Goal: Transaction & Acquisition: Download file/media

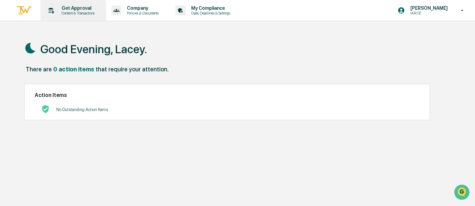
click at [72, 12] on p "Content & Transactions" at bounding box center [77, 13] width 42 height 5
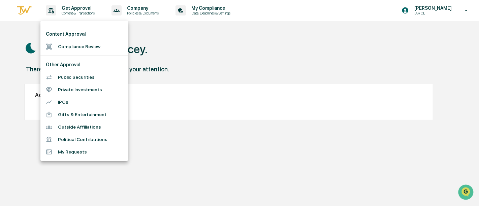
click at [72, 44] on li "Compliance Review" at bounding box center [84, 46] width 88 height 12
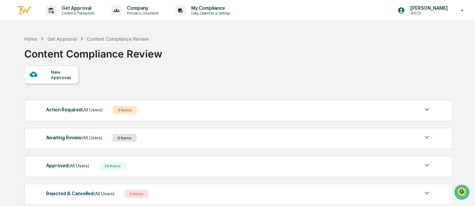
click at [56, 167] on div "Approved (All Users)" at bounding box center [67, 165] width 43 height 9
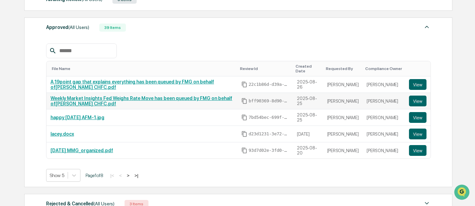
scroll to position [149, 0]
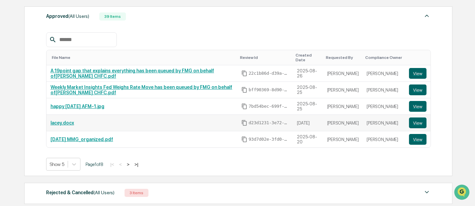
click at [61, 123] on link "lacey.docx" at bounding box center [62, 122] width 24 height 5
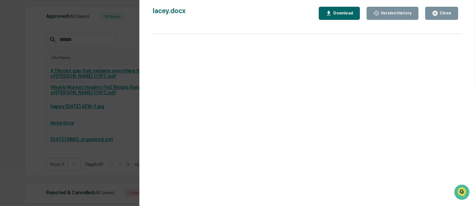
click at [447, 15] on div "Close" at bounding box center [444, 13] width 13 height 5
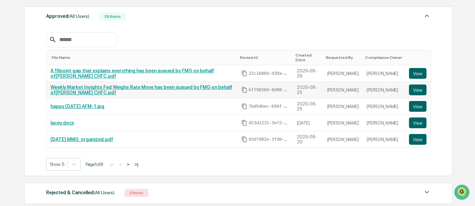
click at [68, 88] on link "Weekly Market Insights Fed Weighs Rate Move has been queued by FMG on behalf of…" at bounding box center [141, 89] width 182 height 11
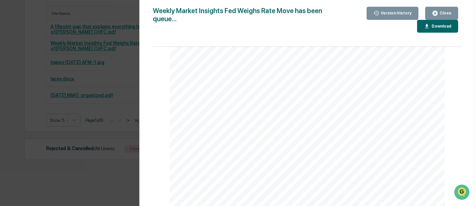
scroll to position [1608, 0]
click at [103, 92] on div "Version History [DATE] 07:12 PM [PERSON_NAME] Weekly Market Insights Fed Weighs…" at bounding box center [237, 103] width 475 height 206
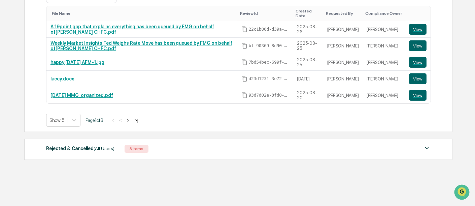
click at [131, 120] on button ">" at bounding box center [128, 120] width 7 height 6
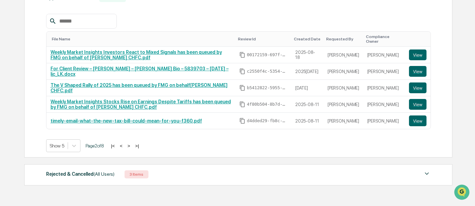
scroll to position [157, 0]
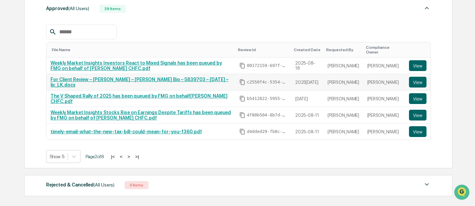
click at [95, 83] on link "For Client Review – [PERSON_NAME] – [PERSON_NAME] Bio – 5839703 – [DATE] – ljc_…" at bounding box center [139, 82] width 178 height 11
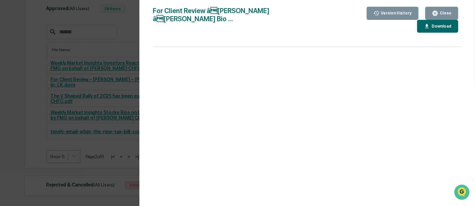
click at [79, 71] on div "Version History [DATE] 02:04 PM [PERSON_NAME] For Client Review â[PERSON_NAME]…" at bounding box center [237, 103] width 475 height 206
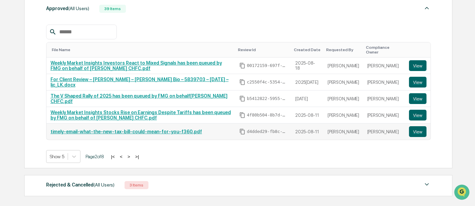
click at [133, 133] on link "timely-email-what-the-new-tax-bill-could-mean-for-you-f360.pdf" at bounding box center [125, 131] width 151 height 5
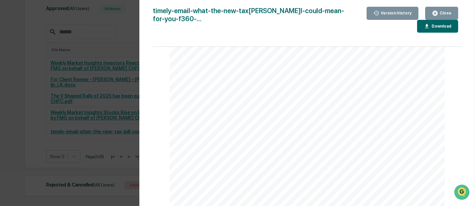
scroll to position [2104, 0]
click at [61, 126] on div "Version History 08/1[DATE]7[PERSON_NAME] 08/1[DATE]1[PERSON_NAME] 08/1[DATE]3[P…" at bounding box center [237, 103] width 475 height 206
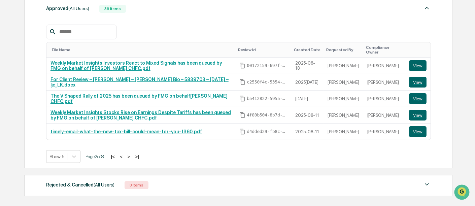
click at [130, 157] on button ">" at bounding box center [129, 157] width 7 height 6
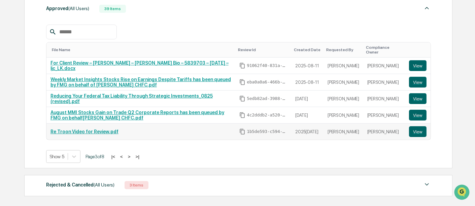
click at [79, 133] on link "Re Troon Video for Review.pdf" at bounding box center [84, 131] width 68 height 5
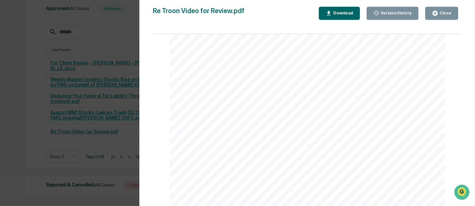
scroll to position [0, 0]
click at [449, 13] on div "Close" at bounding box center [444, 13] width 13 height 5
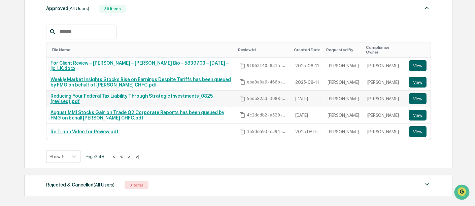
click at [159, 98] on link "Reducing Your Federal Tax Liability Through Strategic Investments_0825 (revised…" at bounding box center [131, 98] width 162 height 11
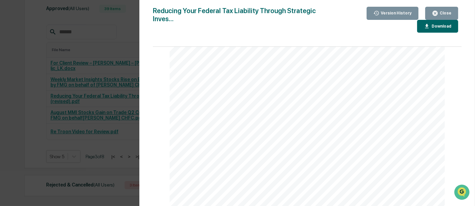
scroll to position [5498, 0]
click at [444, 25] on div "Download" at bounding box center [440, 26] width 21 height 5
click at [439, 11] on div "Close" at bounding box center [444, 13] width 13 height 5
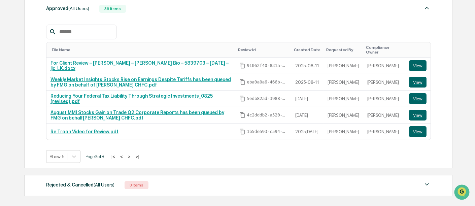
click at [131, 158] on button ">" at bounding box center [129, 157] width 7 height 6
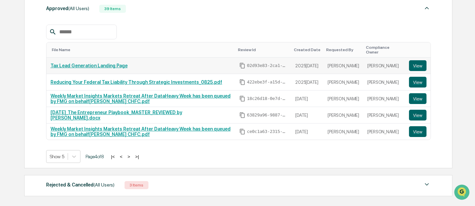
click at [97, 66] on link "Tax Lead Generation Landing Page" at bounding box center [88, 65] width 77 height 5
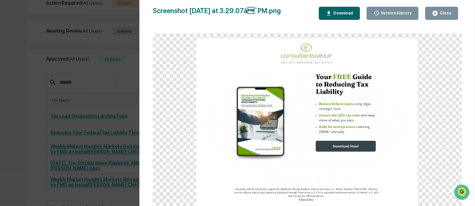
scroll to position [82, 0]
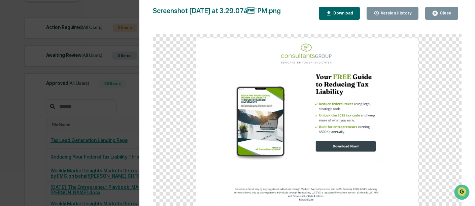
click at [449, 11] on div "Close" at bounding box center [444, 13] width 13 height 5
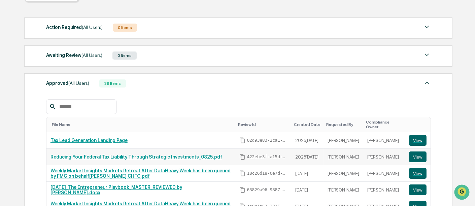
scroll to position [120, 0]
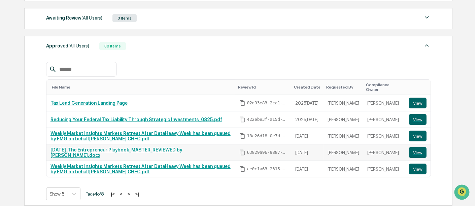
click at [115, 154] on link "[DATE]_The Entrepreneur Playbook_MASTER_REVIEWED by [PERSON_NAME].docx" at bounding box center [116, 152] width 132 height 11
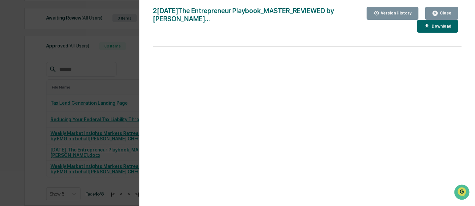
click at [441, 26] on div "Download" at bounding box center [440, 26] width 21 height 5
click at [443, 9] on button "Close" at bounding box center [441, 13] width 33 height 13
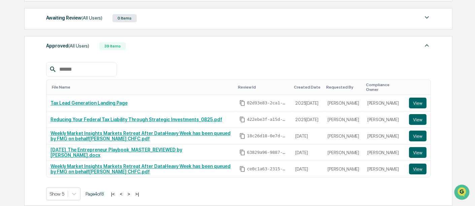
click at [132, 195] on button ">" at bounding box center [129, 194] width 7 height 6
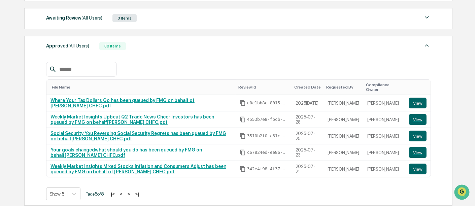
click at [132, 195] on button ">" at bounding box center [129, 194] width 7 height 6
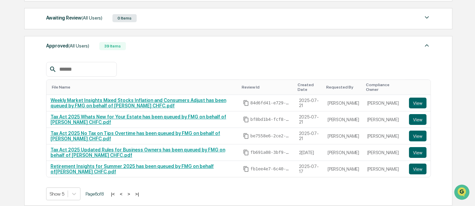
click at [132, 196] on button ">" at bounding box center [129, 194] width 7 height 6
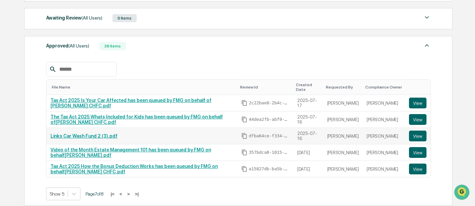
click at [85, 137] on link "Links Car Wash Fund 2 (3).pdf" at bounding box center [83, 135] width 67 height 5
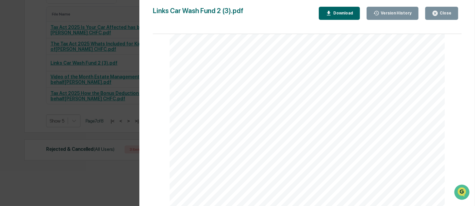
scroll to position [195, 0]
click at [449, 12] on div "Close" at bounding box center [444, 13] width 13 height 5
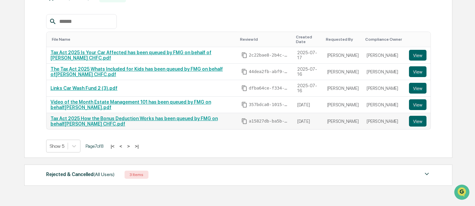
scroll to position [157, 0]
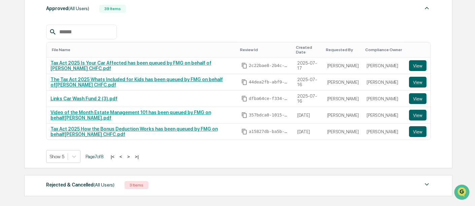
click at [131, 160] on button ">" at bounding box center [128, 157] width 7 height 6
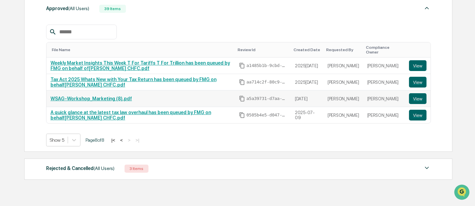
click at [83, 99] on link "WSAG-Workshop_Marketing (8).pdf" at bounding box center [90, 98] width 81 height 5
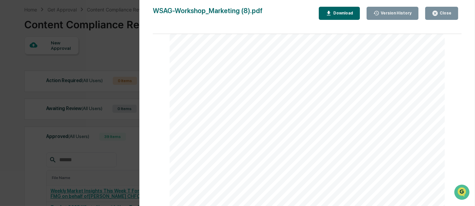
scroll to position [124, 0]
click at [447, 12] on div "Close" at bounding box center [444, 13] width 13 height 5
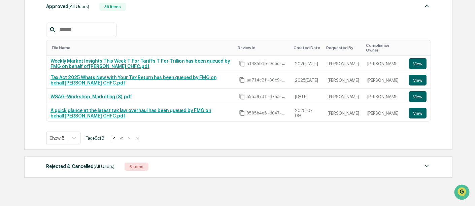
scroll to position [179, 0]
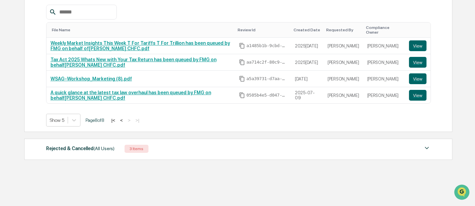
click at [109, 153] on div "Rejected & Cancelled (All Users)" at bounding box center [80, 148] width 68 height 9
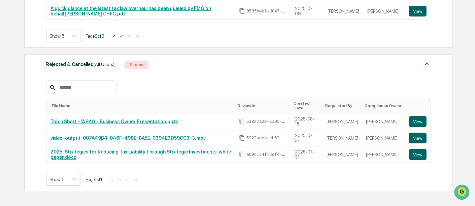
scroll to position [289, 0]
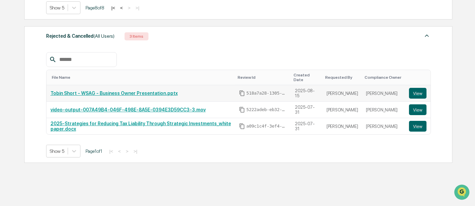
click at [134, 91] on link "Tobin Short - WSAG - Business Owner Presentation.pptx" at bounding box center [113, 93] width 127 height 5
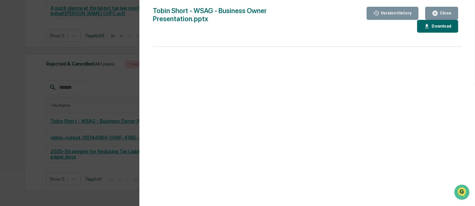
scroll to position [252, 0]
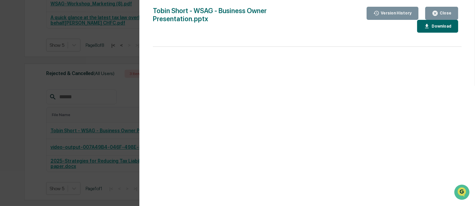
click at [430, 24] on div "Download" at bounding box center [440, 26] width 21 height 5
click at [453, 9] on button "Close" at bounding box center [441, 13] width 33 height 13
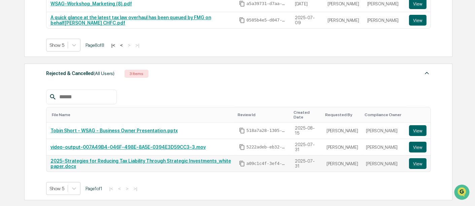
click at [80, 158] on link "2025-Strategies for Reducing Tax Liability Through Strategic Investments_white …" at bounding box center [140, 163] width 180 height 11
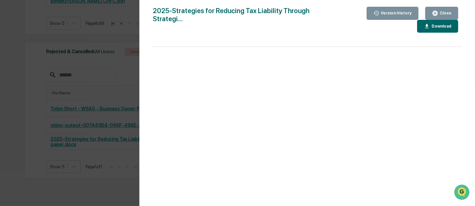
scroll to position [289, 0]
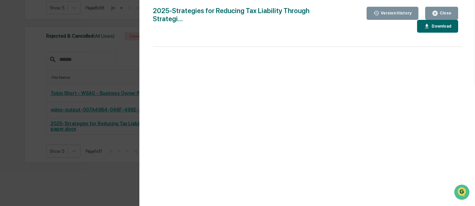
click at [437, 13] on icon "button" at bounding box center [435, 13] width 6 height 6
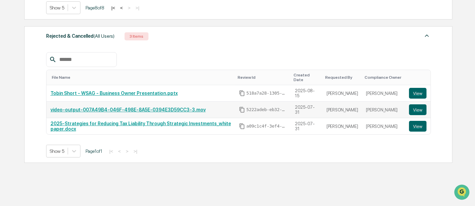
click at [101, 107] on link "video-output-007A49B4-046F-498E-8A5E-0394E3D59CC3-3.mov" at bounding box center [127, 109] width 155 height 5
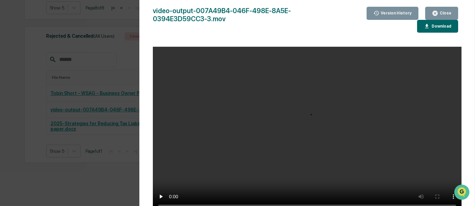
scroll to position [1, 0]
click at [448, 10] on div "Close" at bounding box center [442, 13] width 20 height 6
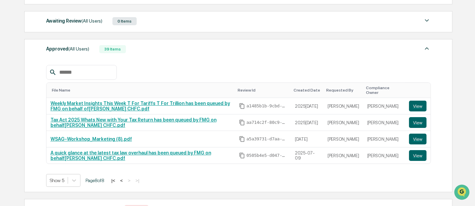
scroll to position [140, 0]
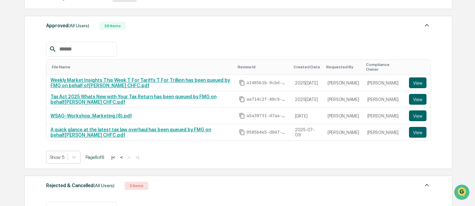
click at [125, 158] on button "<" at bounding box center [121, 158] width 7 height 6
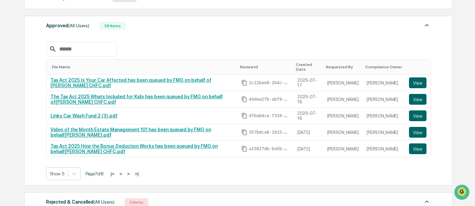
click at [124, 176] on button "<" at bounding box center [120, 174] width 7 height 6
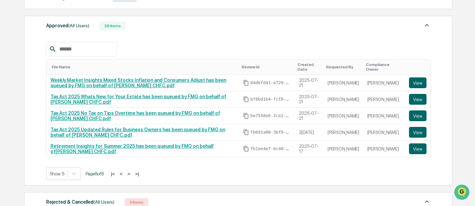
click at [125, 176] on button "<" at bounding box center [121, 174] width 7 height 6
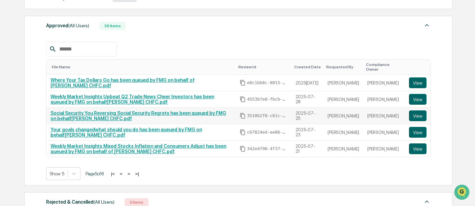
click at [102, 112] on link "Social Security You Reversing Social Security Regrets has been queued by FMG on…" at bounding box center [138, 115] width 176 height 11
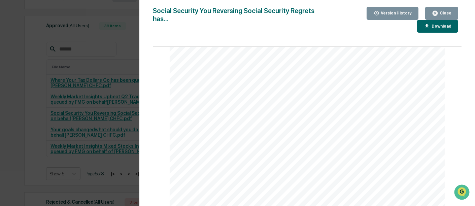
scroll to position [486, 0]
click at [147, 95] on div "Version History 0[DATE]1:11 PM[PERSON_NAME] Social Security You Reversing Socia…" at bounding box center [307, 109] width 336 height 219
click at [452, 12] on button "Close" at bounding box center [441, 13] width 33 height 13
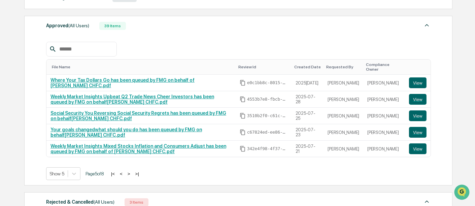
click at [124, 174] on button "<" at bounding box center [121, 174] width 7 height 6
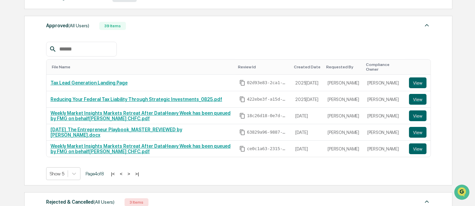
click at [124, 174] on button "<" at bounding box center [121, 174] width 7 height 6
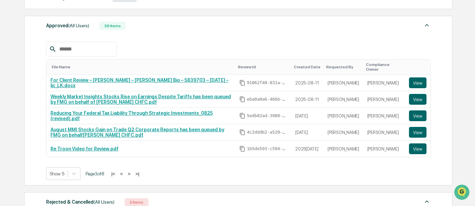
click at [124, 175] on button "<" at bounding box center [121, 174] width 7 height 6
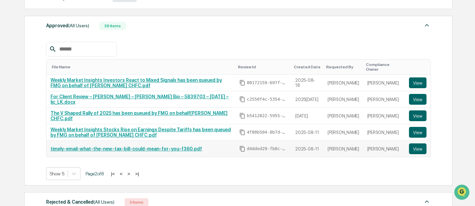
click at [105, 150] on link "timely-email-what-the-new-tax-bill-could-mean-for-you-f360.pdf" at bounding box center [125, 148] width 151 height 5
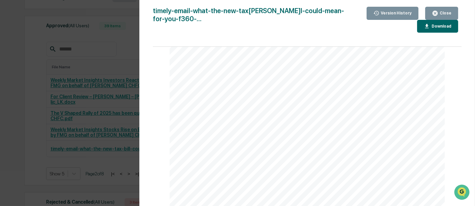
scroll to position [1758, 0]
click at [442, 10] on div "Close" at bounding box center [442, 13] width 20 height 6
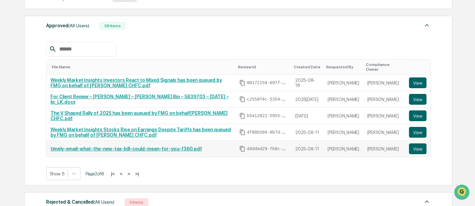
click at [163, 151] on link "timely-email-what-the-new-tax-bill-could-mean-for-you-f360.pdf" at bounding box center [125, 148] width 151 height 5
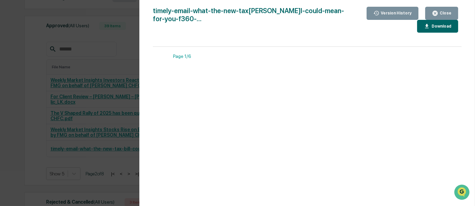
click at [441, 27] on div "Download" at bounding box center [440, 26] width 21 height 5
click at [453, 11] on button "Close" at bounding box center [441, 13] width 33 height 13
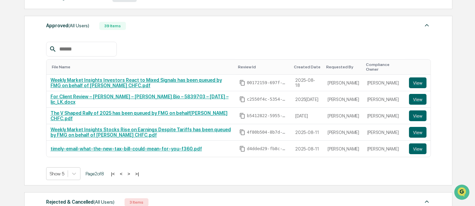
click at [122, 173] on button "<" at bounding box center [121, 174] width 7 height 6
